Goal: Navigation & Orientation: Find specific page/section

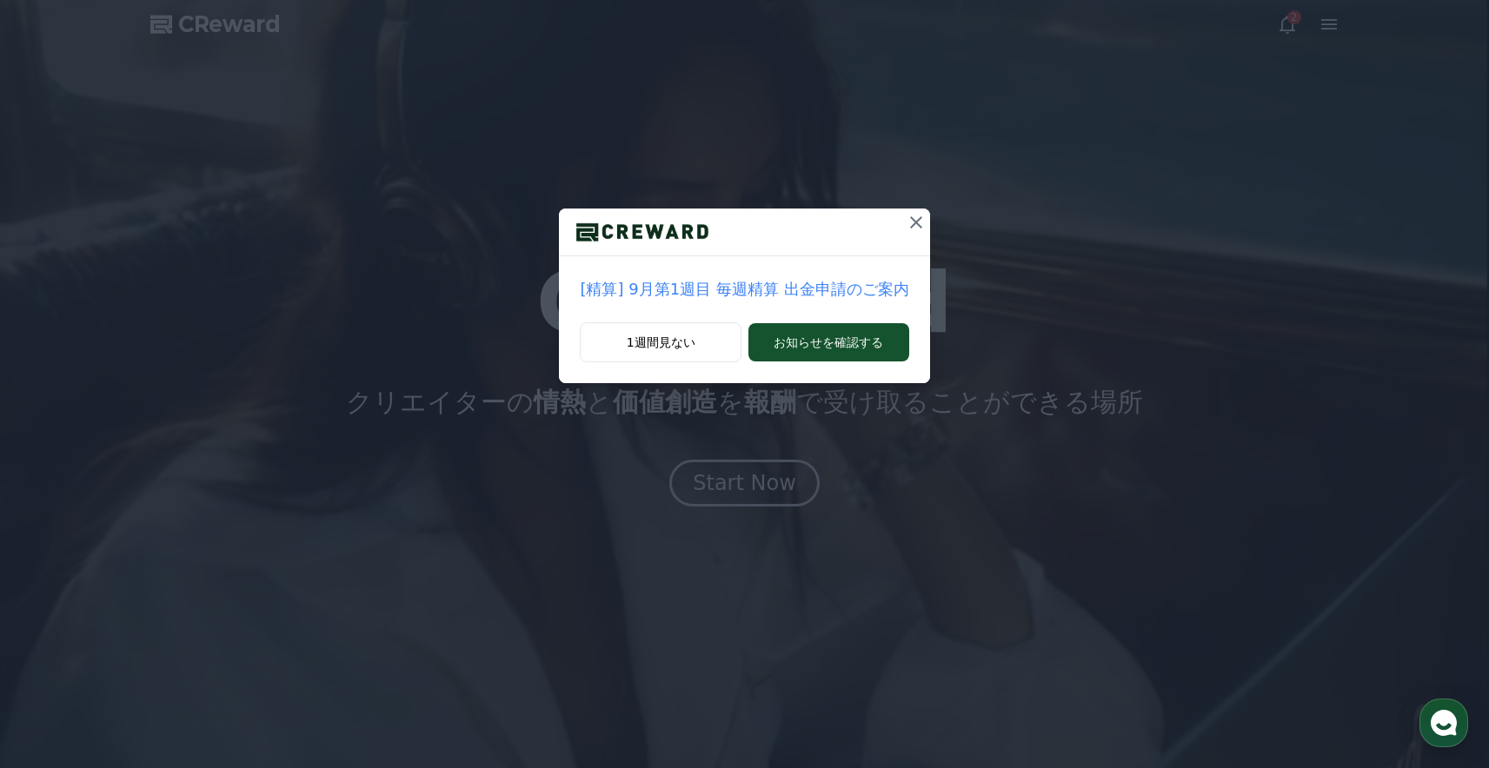
click at [913, 223] on icon at bounding box center [916, 222] width 12 height 12
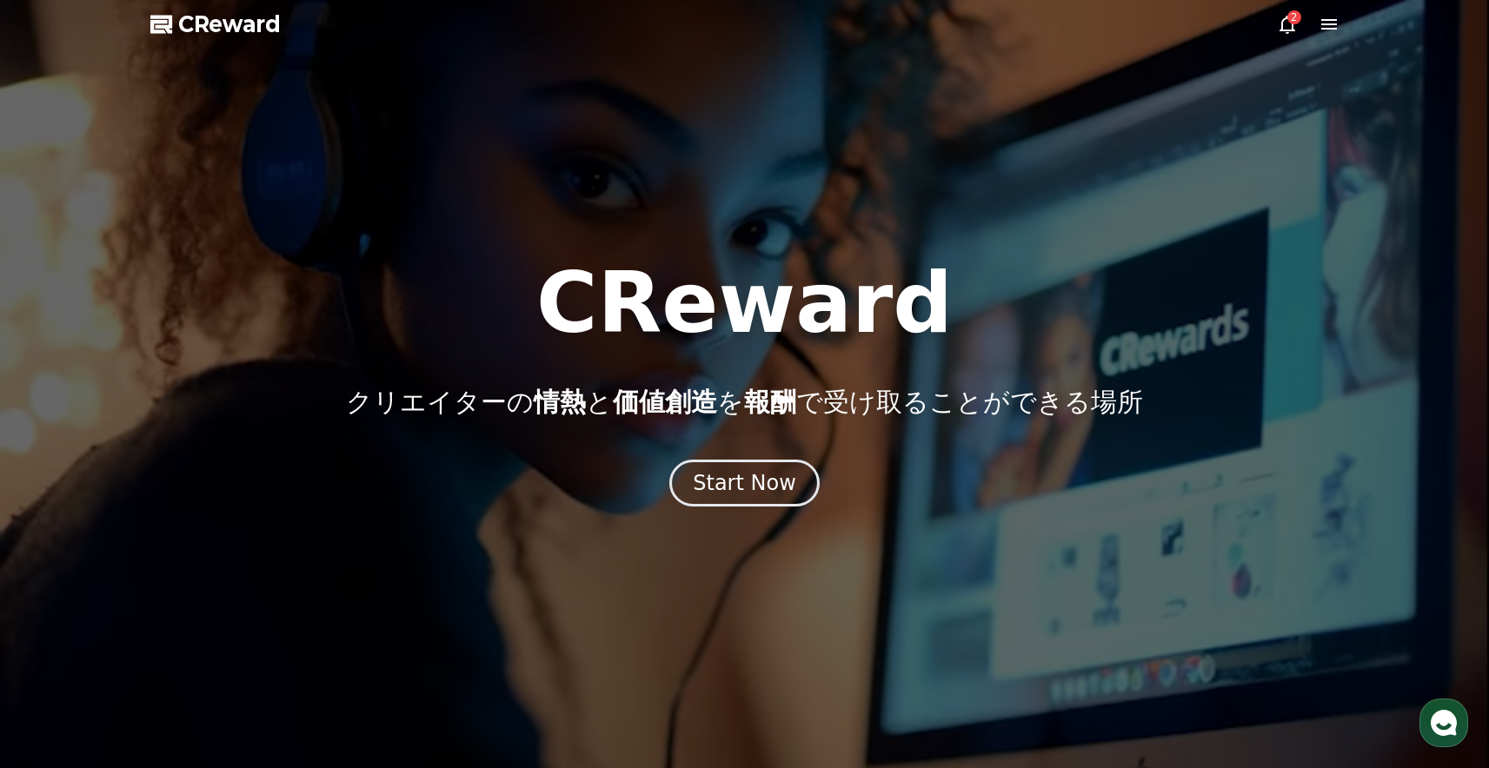
click at [1290, 27] on icon at bounding box center [1287, 24] width 21 height 21
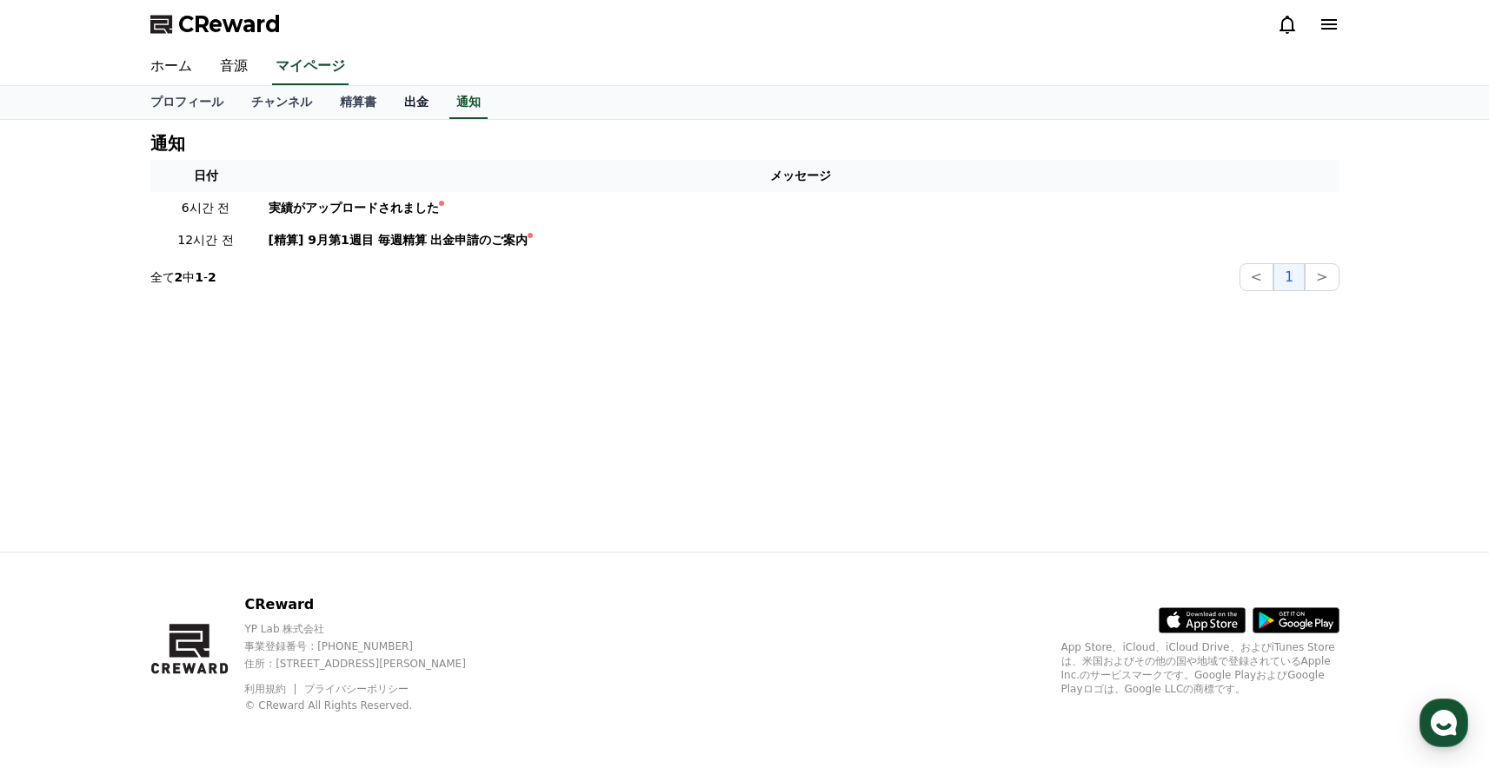
click at [416, 95] on link "出金" at bounding box center [416, 102] width 52 height 33
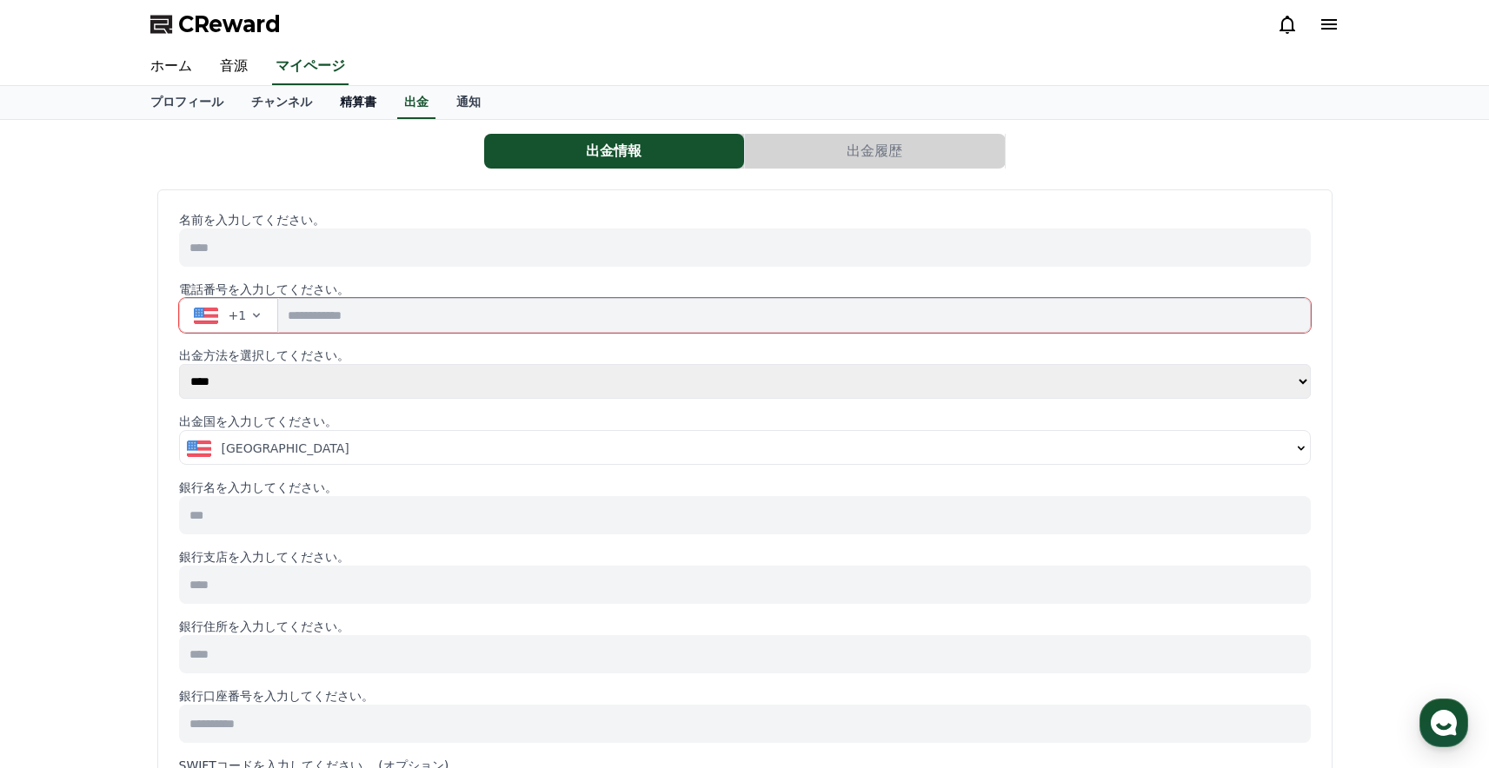
click at [357, 102] on link "精算書" at bounding box center [358, 102] width 64 height 33
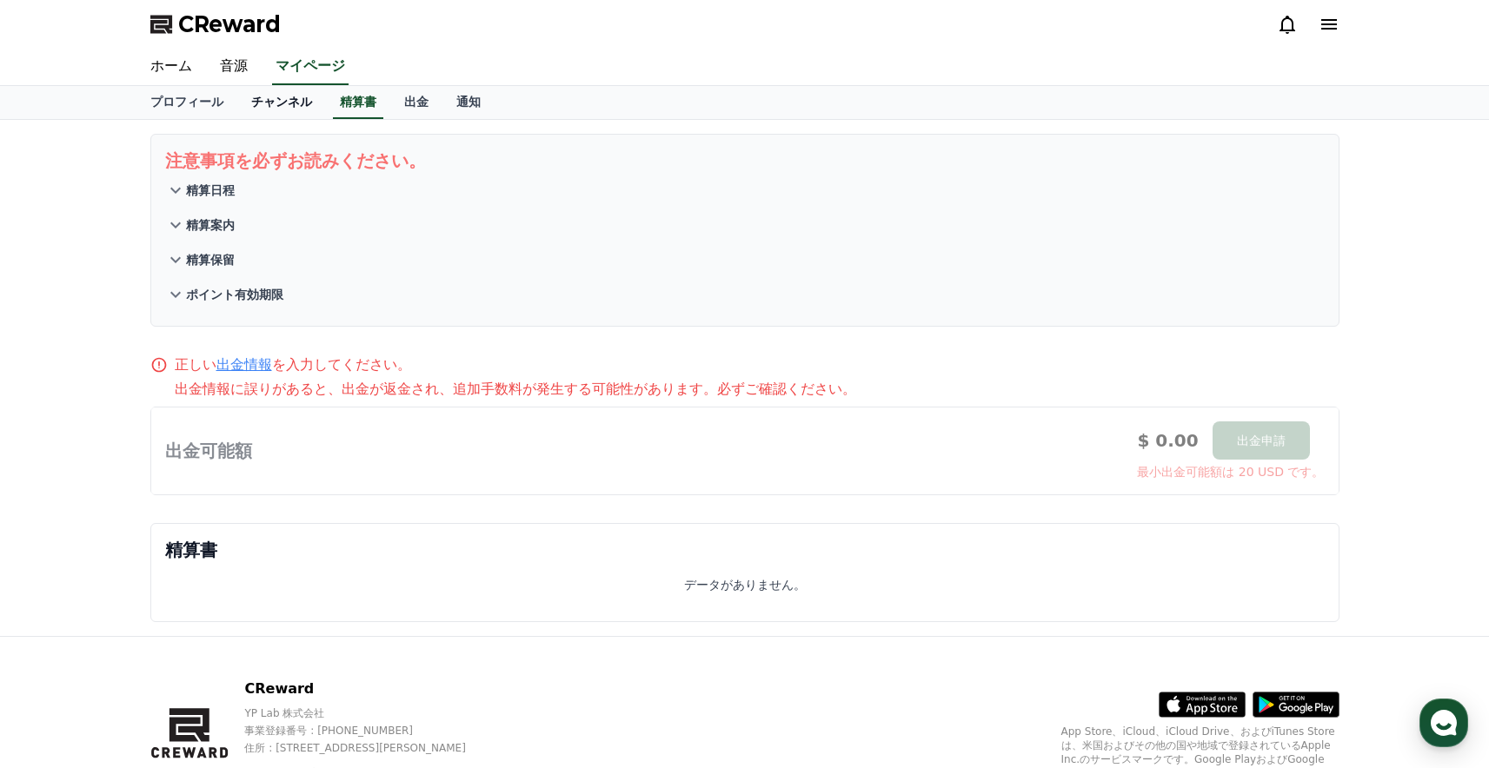
click at [283, 97] on link "チャンネル" at bounding box center [281, 102] width 89 height 33
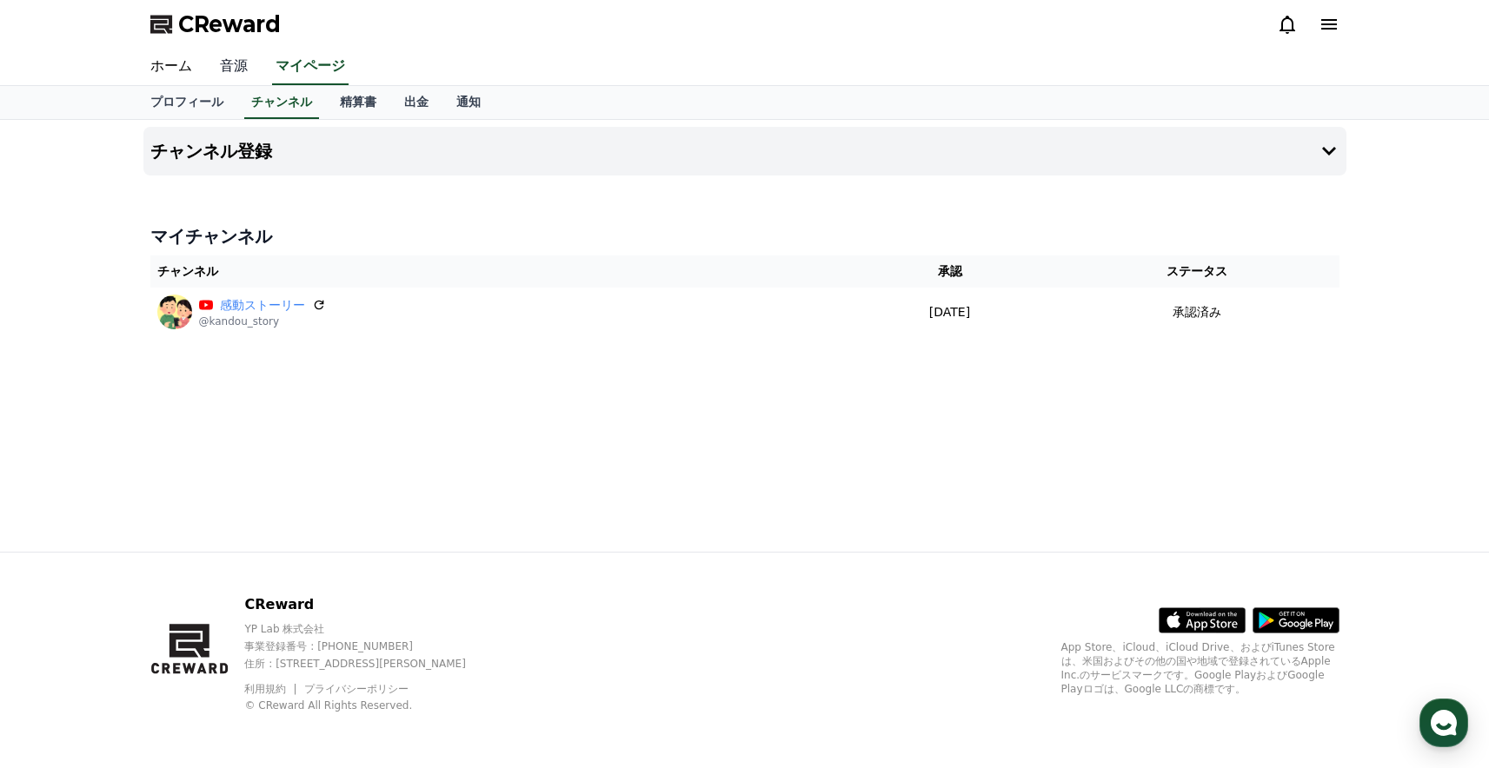
click at [231, 64] on link "音源" at bounding box center [234, 67] width 56 height 37
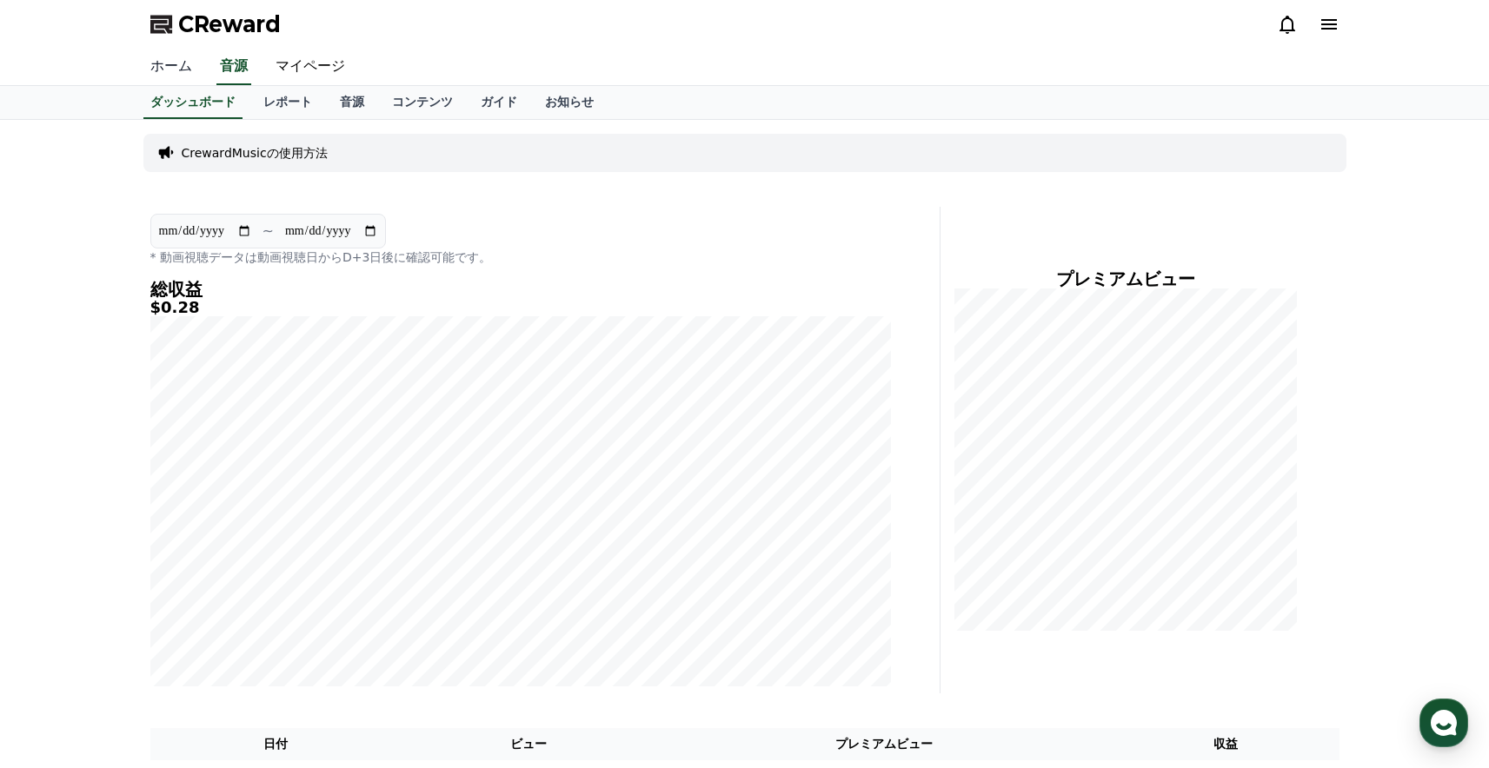
click at [183, 69] on link "ホーム" at bounding box center [171, 67] width 70 height 37
